Goal: Transaction & Acquisition: Book appointment/travel/reservation

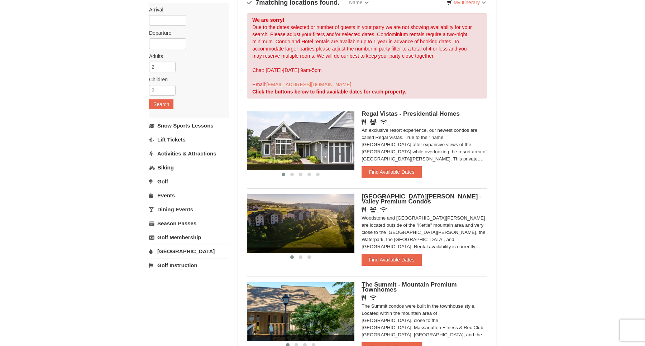
scroll to position [57, 0]
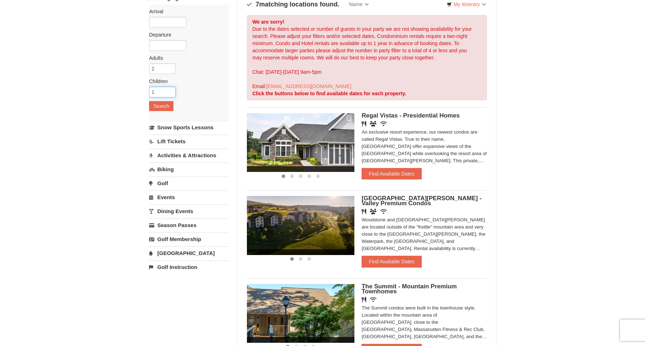
click at [169, 94] on input "1" at bounding box center [162, 92] width 27 height 11
type input "0"
click at [169, 94] on input "0" at bounding box center [162, 92] width 27 height 11
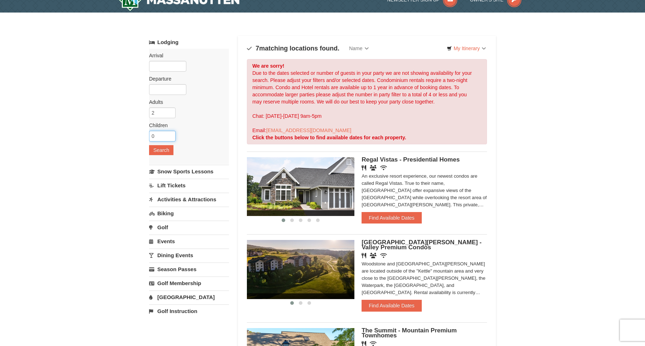
scroll to position [9, 0]
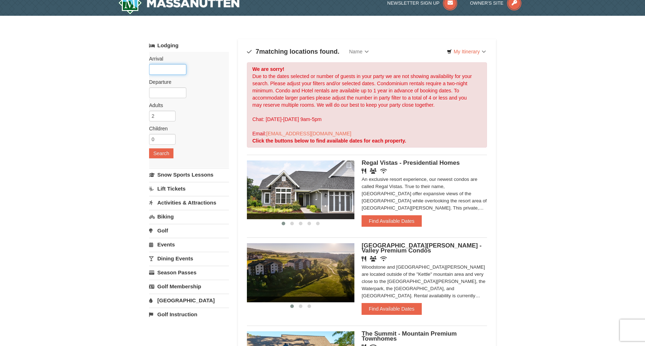
click at [165, 68] on input "text" at bounding box center [167, 69] width 37 height 11
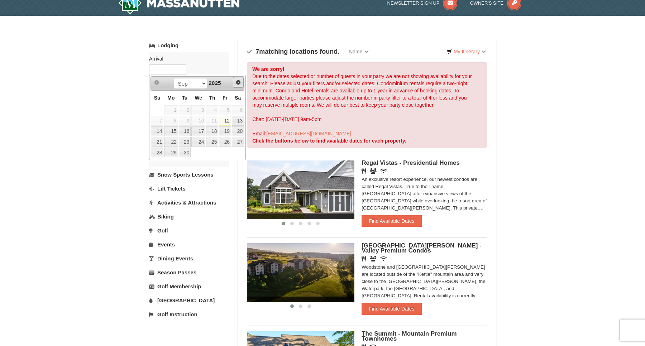
click at [237, 83] on span "Next" at bounding box center [238, 83] width 6 height 6
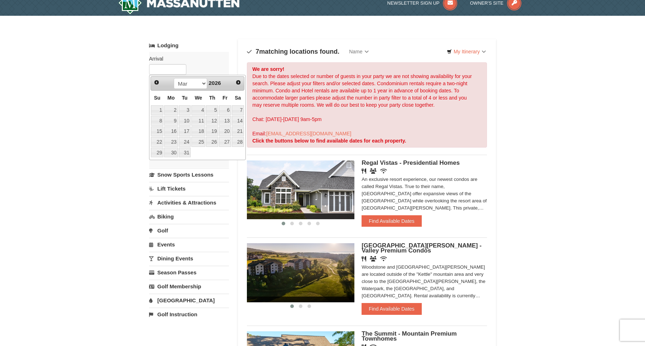
click at [237, 83] on span "Next" at bounding box center [238, 83] width 6 height 6
click at [216, 140] on link "21" at bounding box center [212, 142] width 12 height 10
type input "[DATE]"
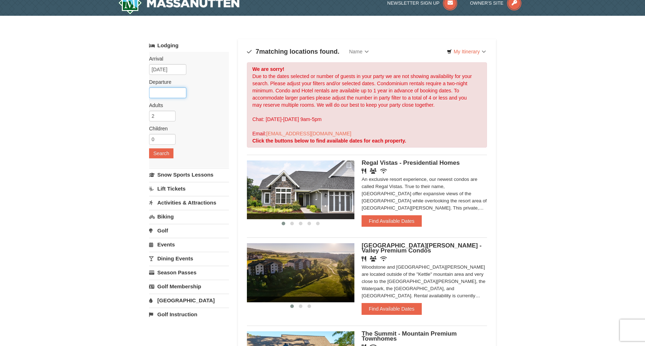
click at [157, 90] on input "text" at bounding box center [167, 92] width 37 height 11
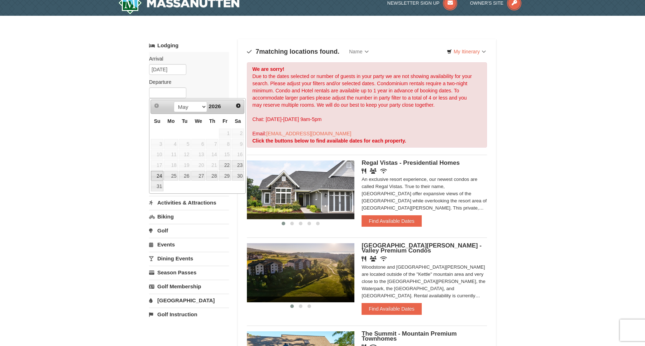
click at [159, 175] on link "24" at bounding box center [157, 176] width 13 height 10
type input "[DATE]"
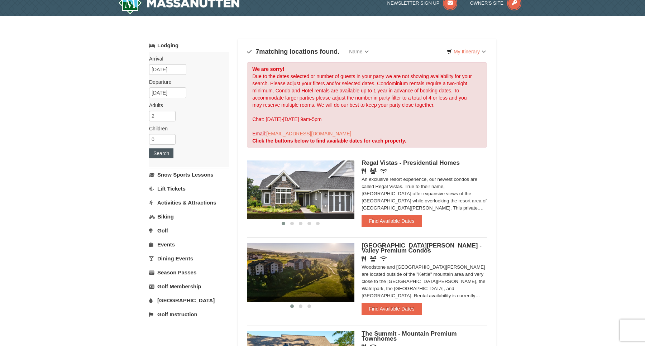
click at [163, 154] on button "Search" at bounding box center [161, 153] width 24 height 10
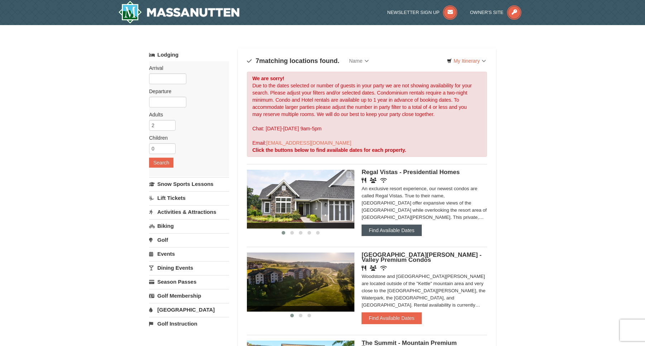
click at [396, 231] on button "Find Available Dates" at bounding box center [391, 230] width 60 height 11
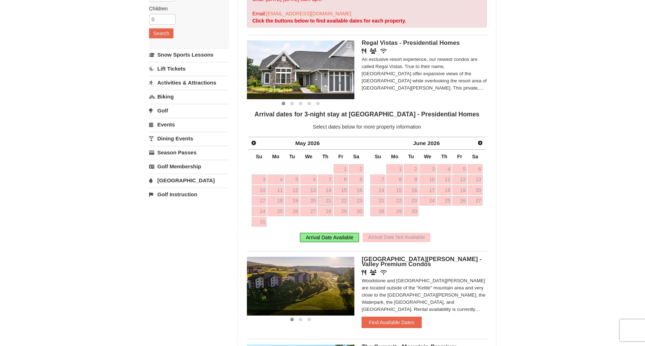
scroll to position [143, 0]
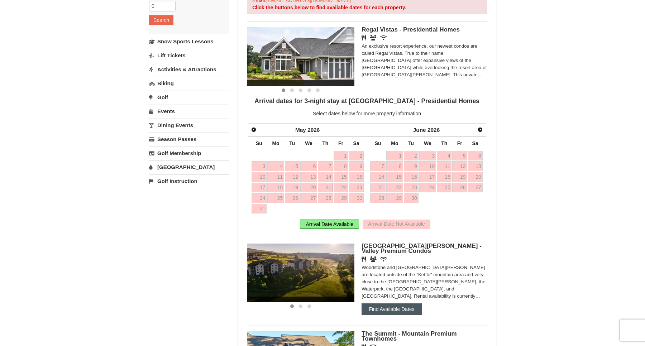
click at [393, 305] on button "Find Available Dates" at bounding box center [391, 308] width 60 height 11
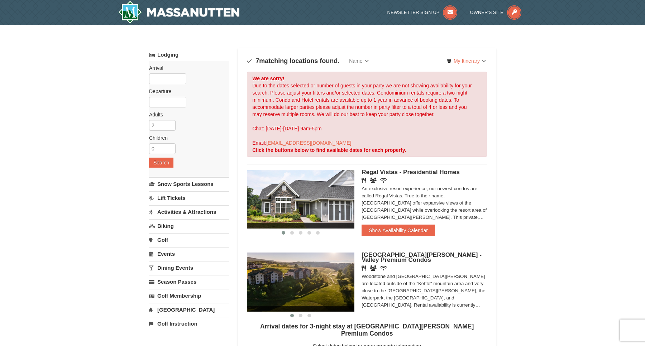
scroll to position [0, 0]
